Goal: Task Accomplishment & Management: Manage account settings

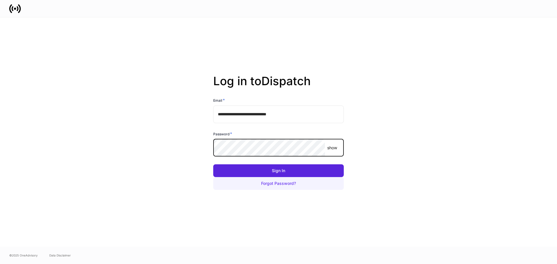
click at [266, 178] on button "Forgot Password?" at bounding box center [278, 183] width 131 height 13
click at [317, 147] on keeper-lock "Open Keeper Popup" at bounding box center [317, 148] width 7 height 7
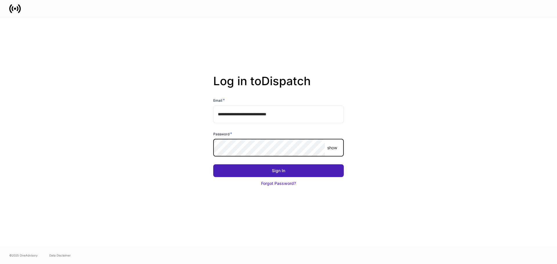
click at [269, 172] on button "Sign In" at bounding box center [278, 171] width 131 height 13
